Goal: Transaction & Acquisition: Register for event/course

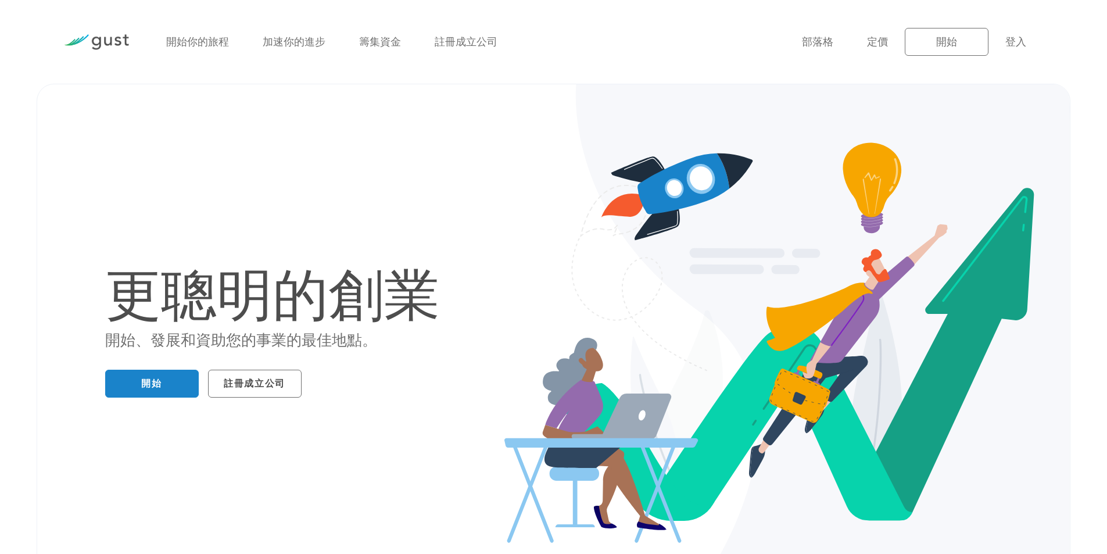
click at [645, 67] on div "開始你的旅程 加速你的進步 籌集資金 註冊成立公司" at bounding box center [475, 42] width 636 height 51
click at [1021, 41] on font "登入" at bounding box center [1015, 42] width 21 height 12
click at [949, 40] on font "開始" at bounding box center [946, 42] width 21 height 12
click at [262, 379] on font "註冊成立公司" at bounding box center [255, 384] width 62 height 12
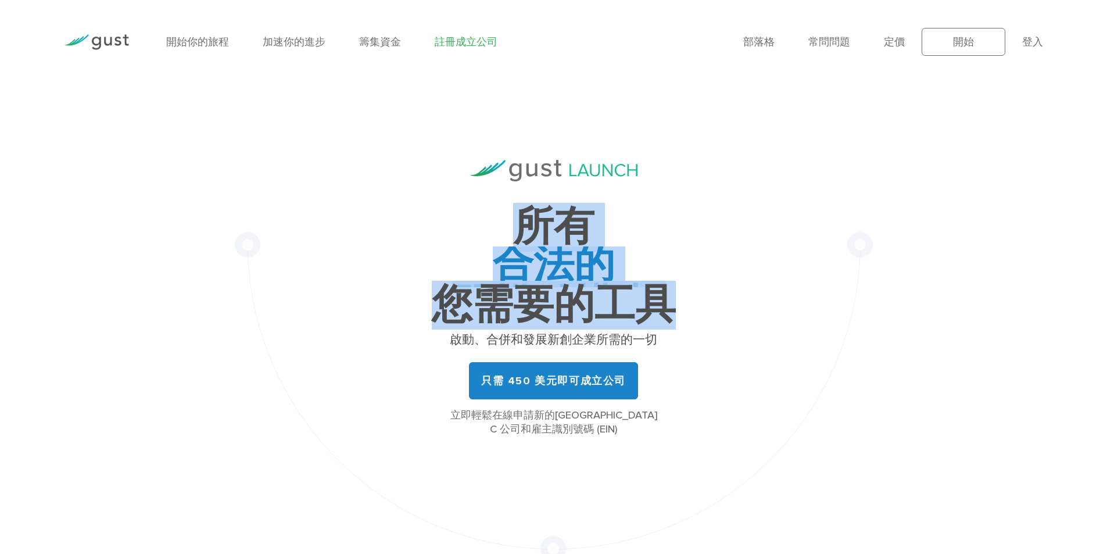
drag, startPoint x: 518, startPoint y: 217, endPoint x: 670, endPoint y: 307, distance: 177.4
click at [670, 307] on h1 "所有 合法的 股權結構表 募款 治理 您需要的工具" at bounding box center [553, 266] width 349 height 114
click at [677, 307] on h1 "所有 合法的 股權結構表 募款 治理 您需要的工具" at bounding box center [553, 266] width 349 height 114
click at [708, 308] on h1 "所有 合法的 股權結構表 募款 治理 您需要的工具" at bounding box center [553, 266] width 349 height 114
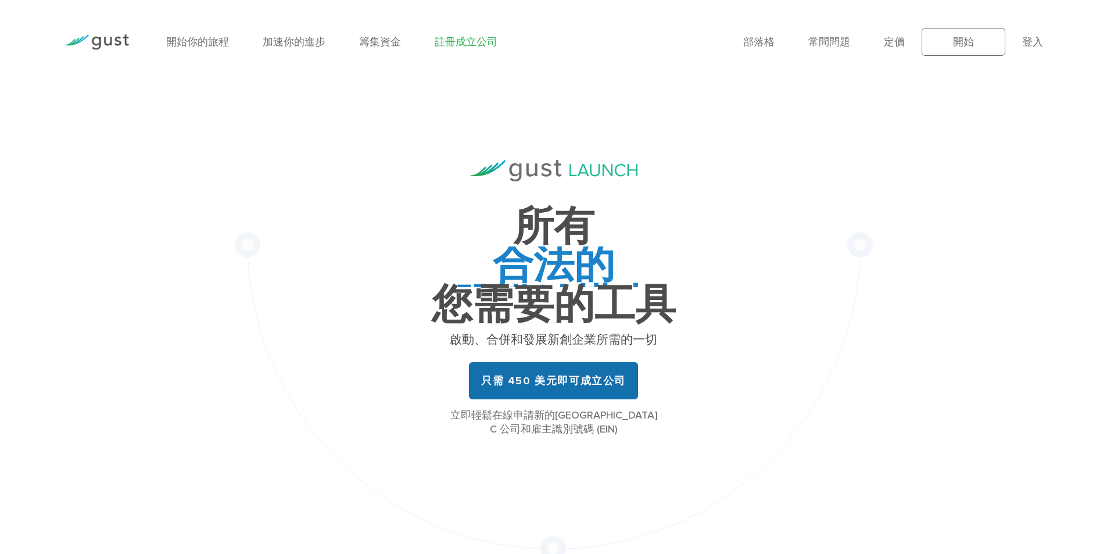
click at [527, 379] on font "只需 450 美元即可成立公司" at bounding box center [553, 381] width 145 height 12
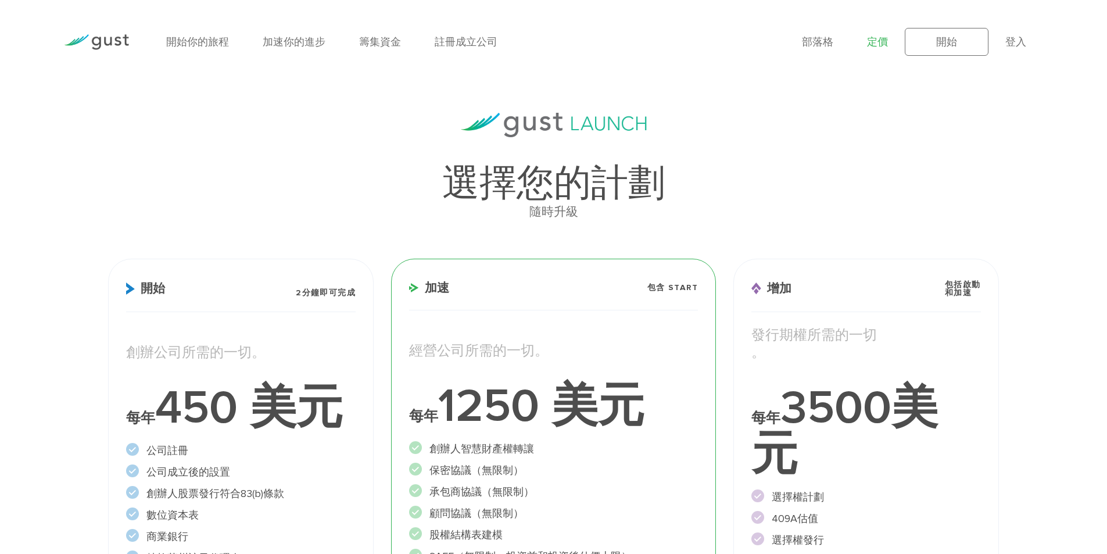
click at [121, 37] on img at bounding box center [96, 42] width 65 height 16
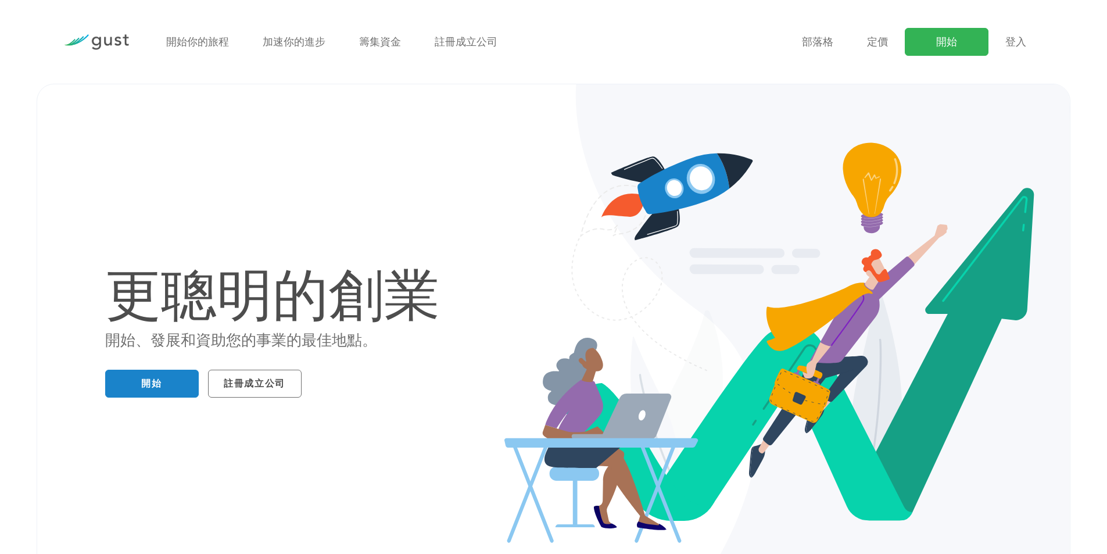
click at [961, 51] on link "開始" at bounding box center [947, 42] width 84 height 28
click at [756, 40] on ul "開始你的旅程 加速你的進步 籌集資金 註冊成立公司" at bounding box center [475, 42] width 618 height 16
click at [158, 378] on font "開始" at bounding box center [151, 384] width 20 height 12
click at [363, 38] on font "籌集資金" at bounding box center [380, 42] width 42 height 12
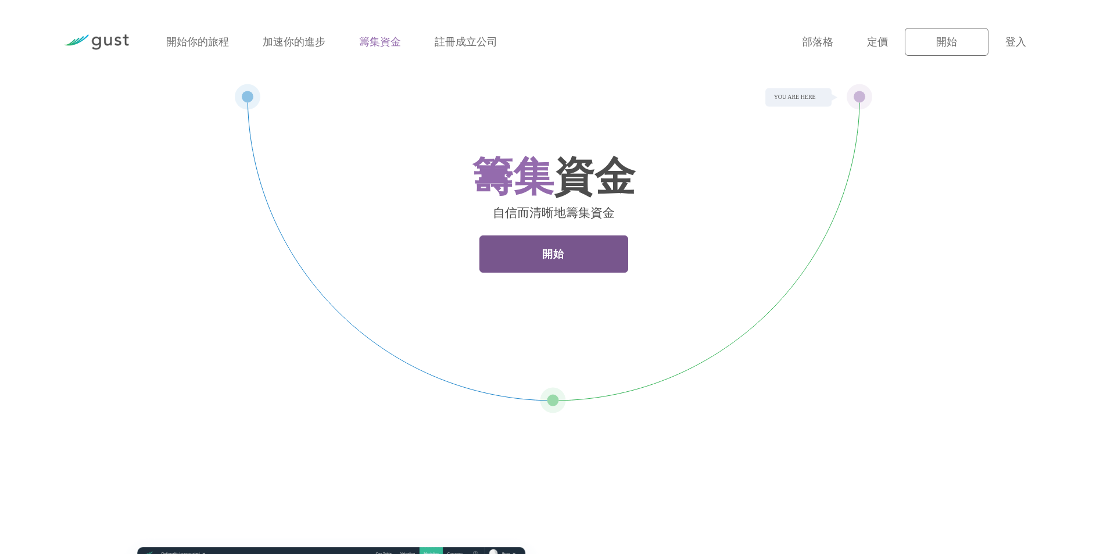
click at [536, 239] on link "開始" at bounding box center [553, 253] width 149 height 37
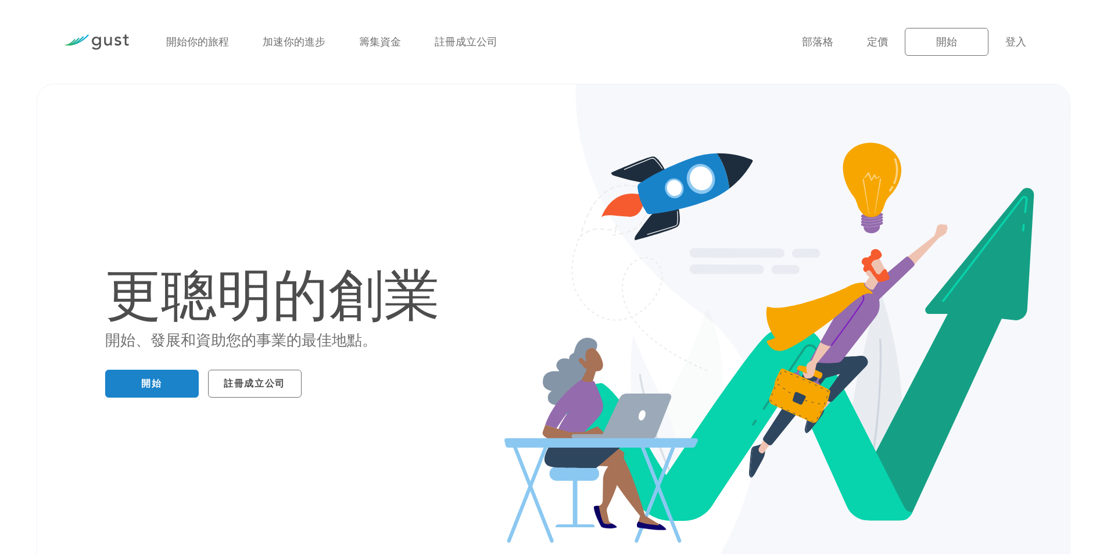
click at [1031, 45] on ul "部落格 FAQ 定價 開始 登入 Login" at bounding box center [922, 42] width 241 height 28
click at [1018, 46] on font "登入" at bounding box center [1015, 42] width 21 height 12
